Goal: Information Seeking & Learning: Learn about a topic

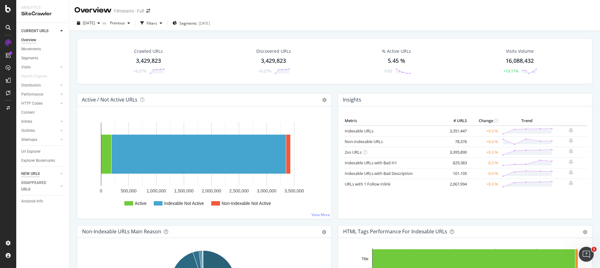
click at [34, 172] on div "NEW URLS" at bounding box center [30, 174] width 18 height 7
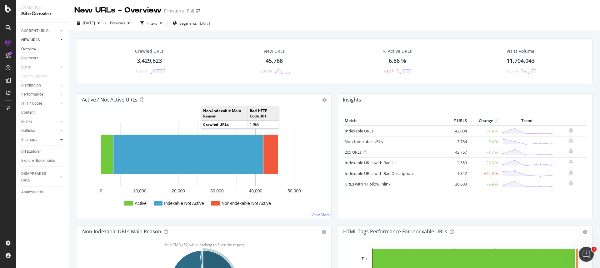
click at [60, 140] on icon at bounding box center [61, 140] width 2 height 4
click at [32, 60] on div "Segments" at bounding box center [29, 58] width 17 height 7
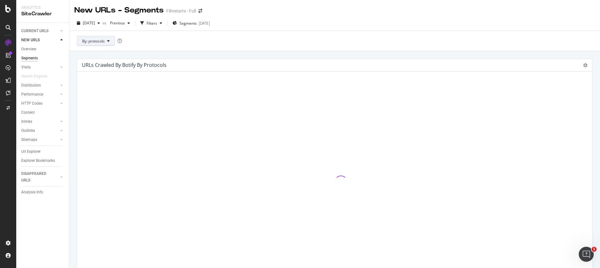
click at [108, 45] on button "By: protocols" at bounding box center [96, 41] width 38 height 10
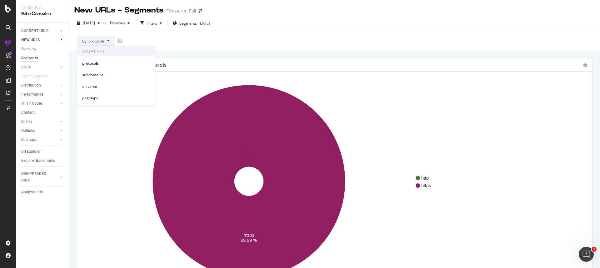
click at [101, 97] on span "pagetype" at bounding box center [115, 98] width 67 height 6
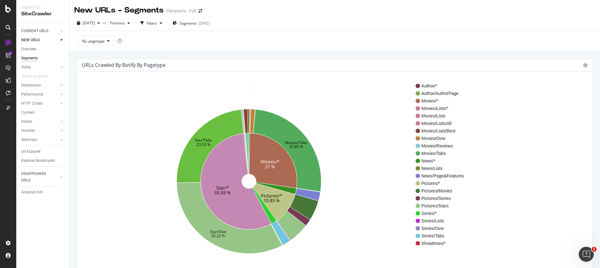
click at [547, 17] on div "[DATE] vs Previous Filters Segments [DATE] By: pagetype" at bounding box center [334, 34] width 531 height 36
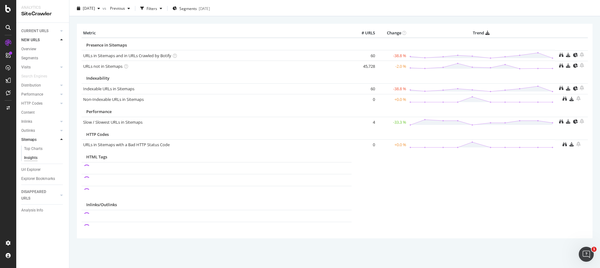
scroll to position [29, 0]
